Goal: Check status: Check status

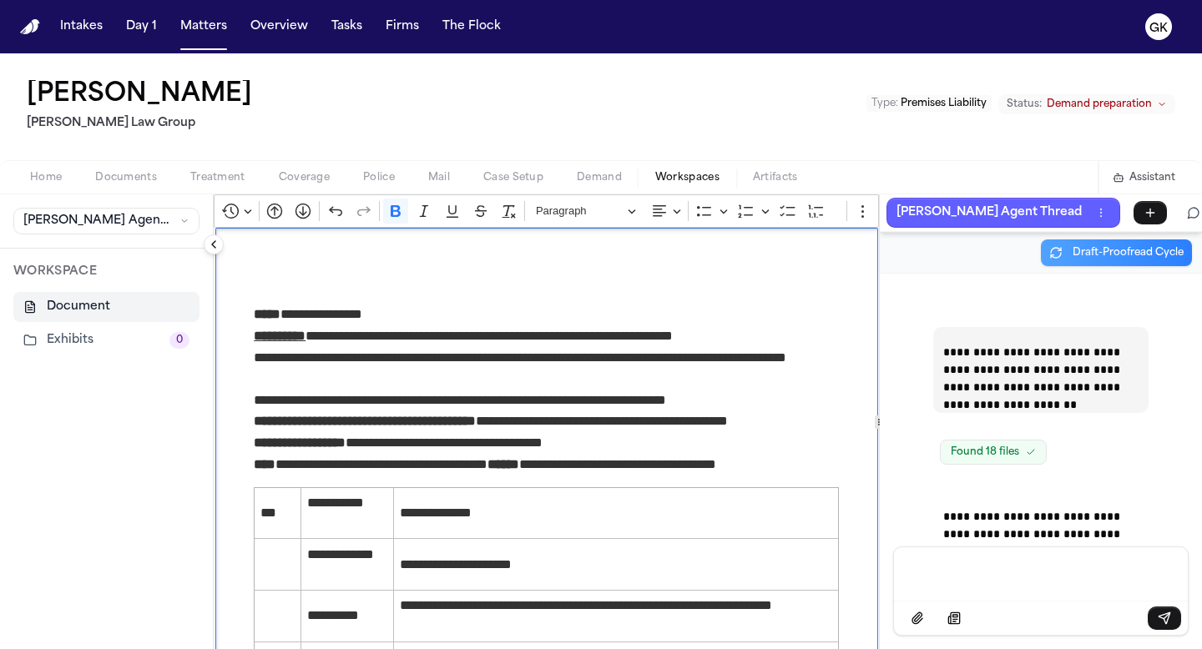
scroll to position [144306, 0]
